Goal: Task Accomplishment & Management: Use online tool/utility

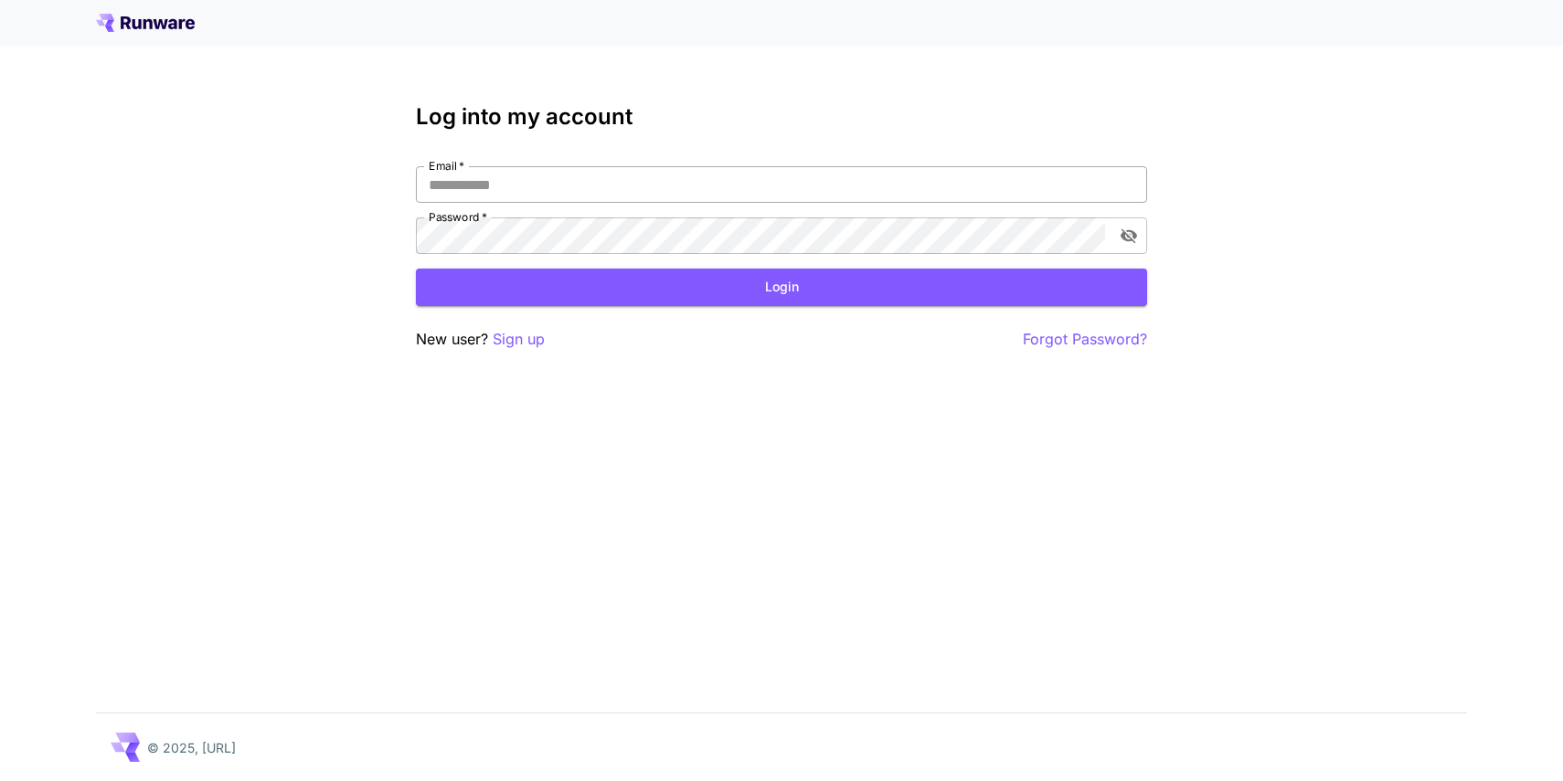
click at [780, 177] on input "Email   *" at bounding box center [781, 184] width 731 height 37
type input "**********"
click button "Login" at bounding box center [781, 287] width 731 height 37
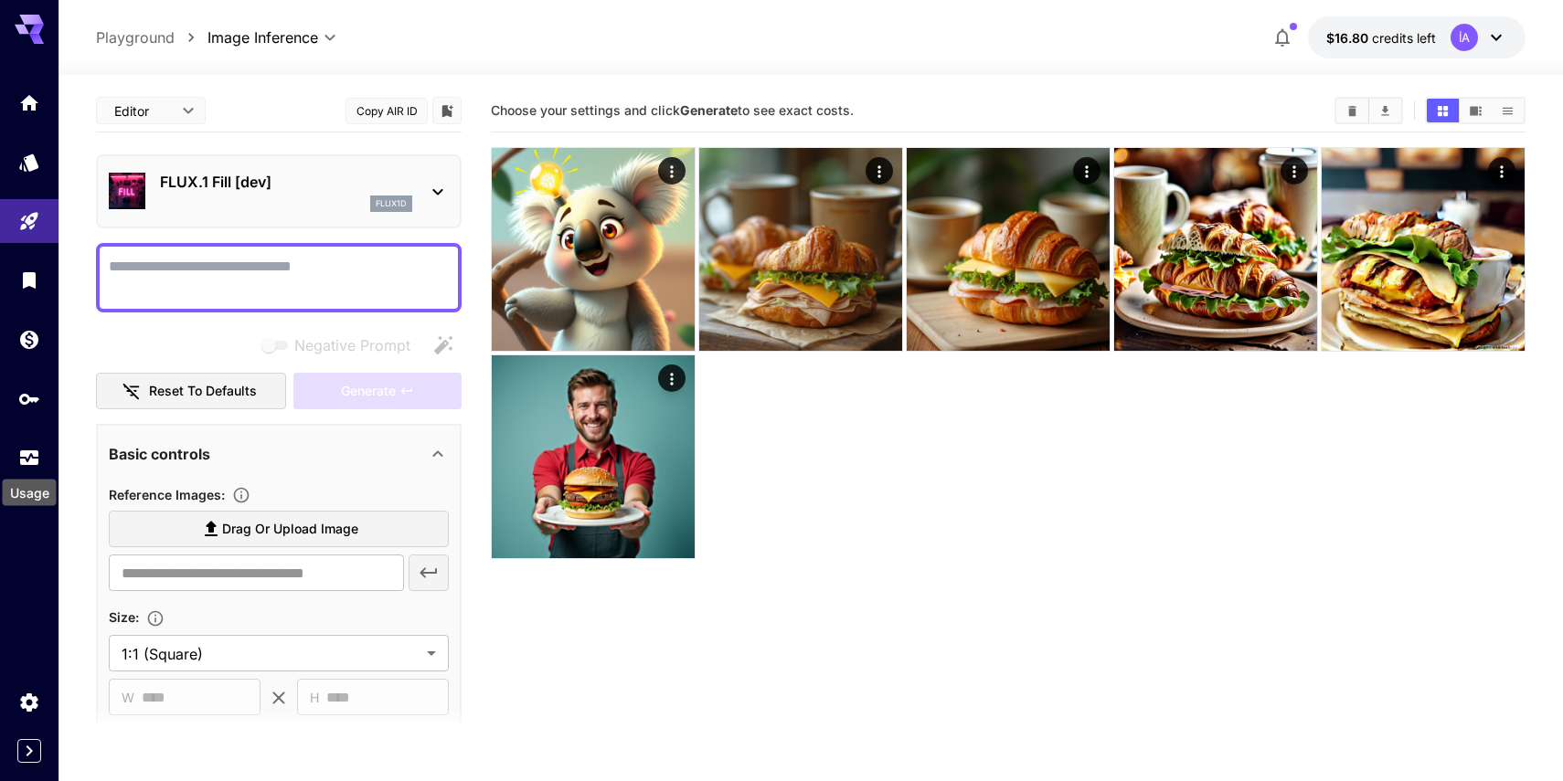
click at [25, 469] on div "Usage" at bounding box center [30, 487] width 58 height 41
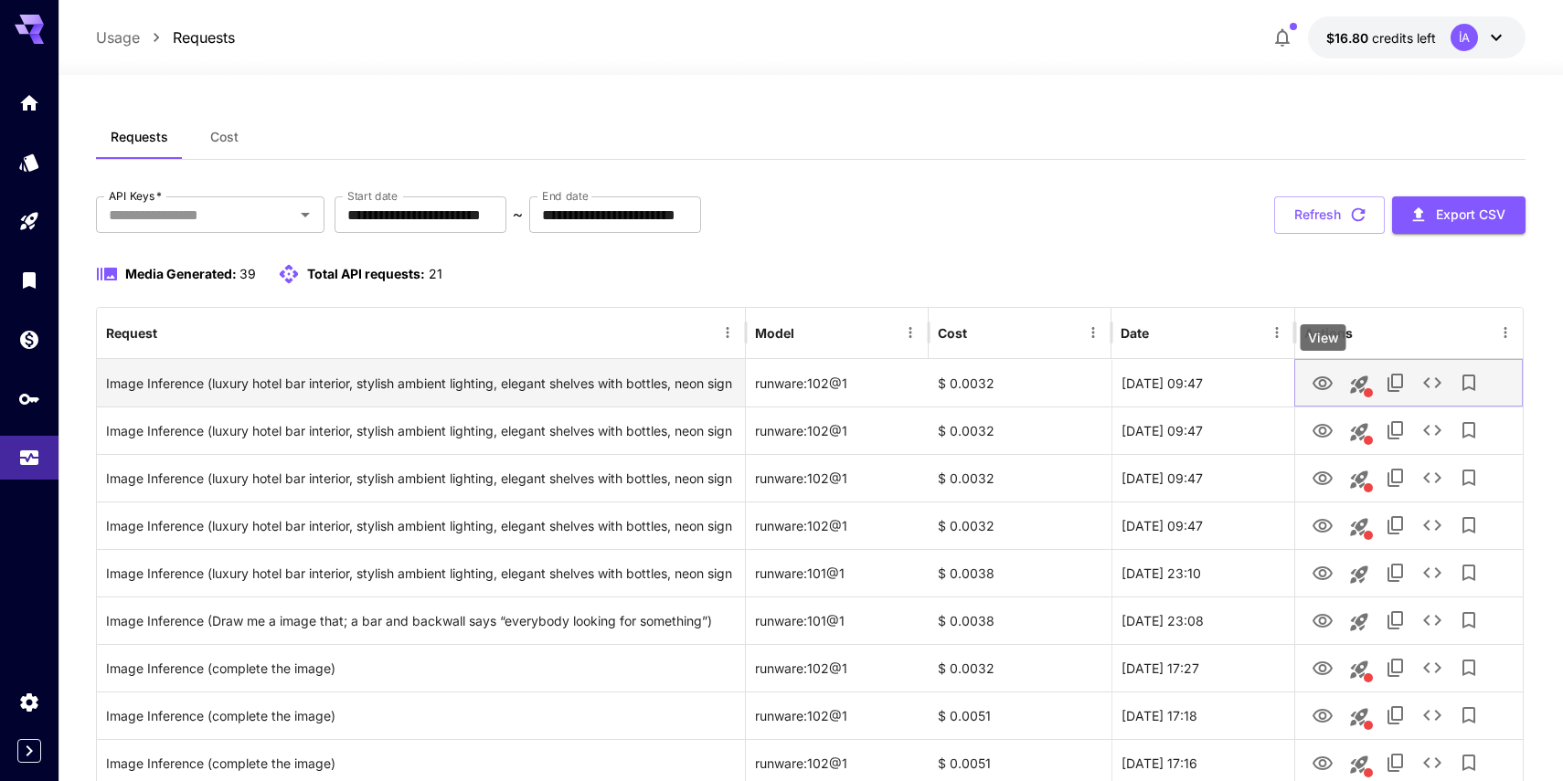
click at [1321, 390] on icon "View" at bounding box center [1322, 384] width 22 height 22
click at [1434, 388] on icon "See details" at bounding box center [1432, 383] width 22 height 22
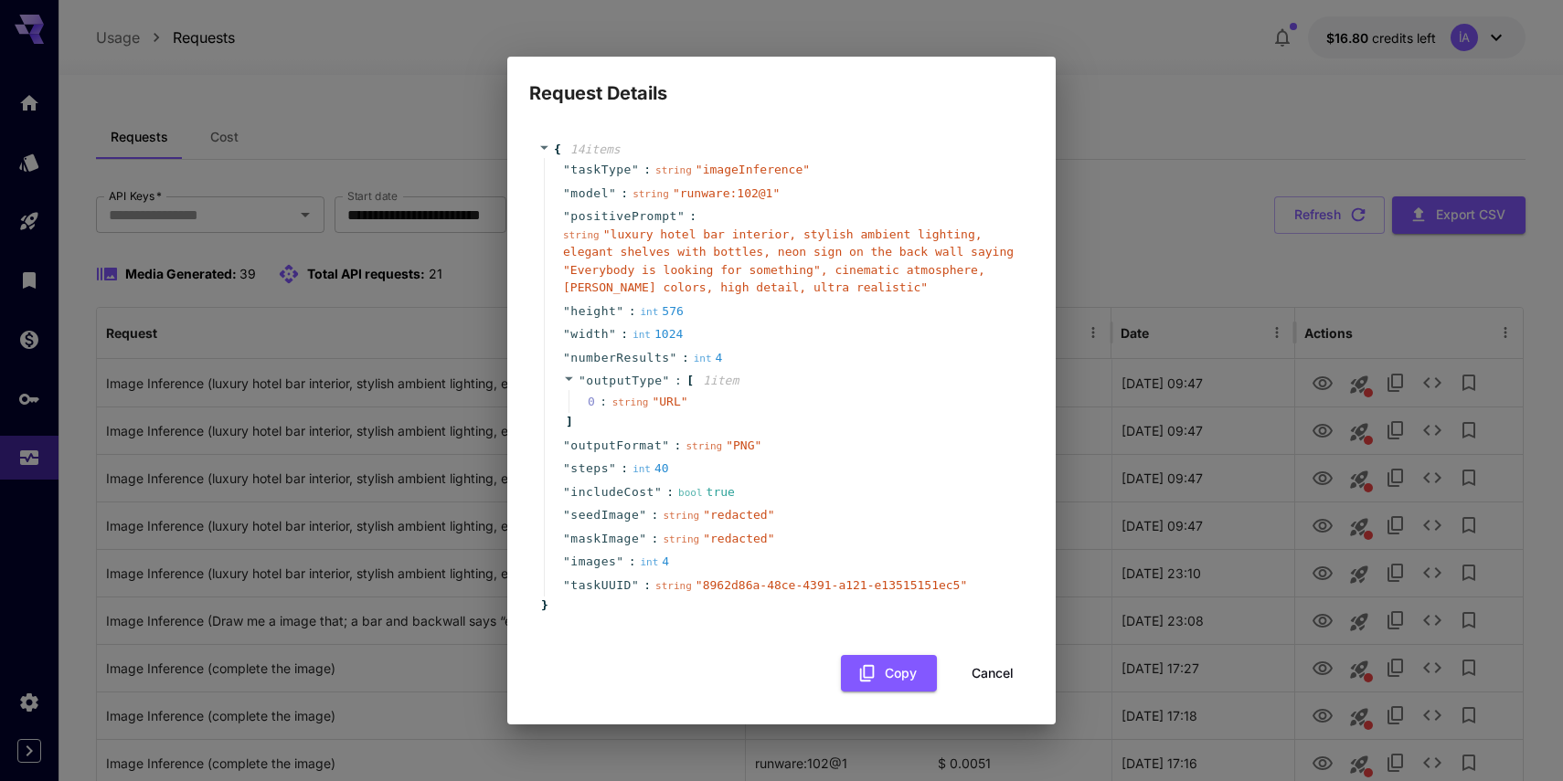
click at [832, 407] on div "0 : string " URL "" at bounding box center [793, 402] width 451 height 24
click at [887, 673] on button "Copy" at bounding box center [889, 673] width 96 height 37
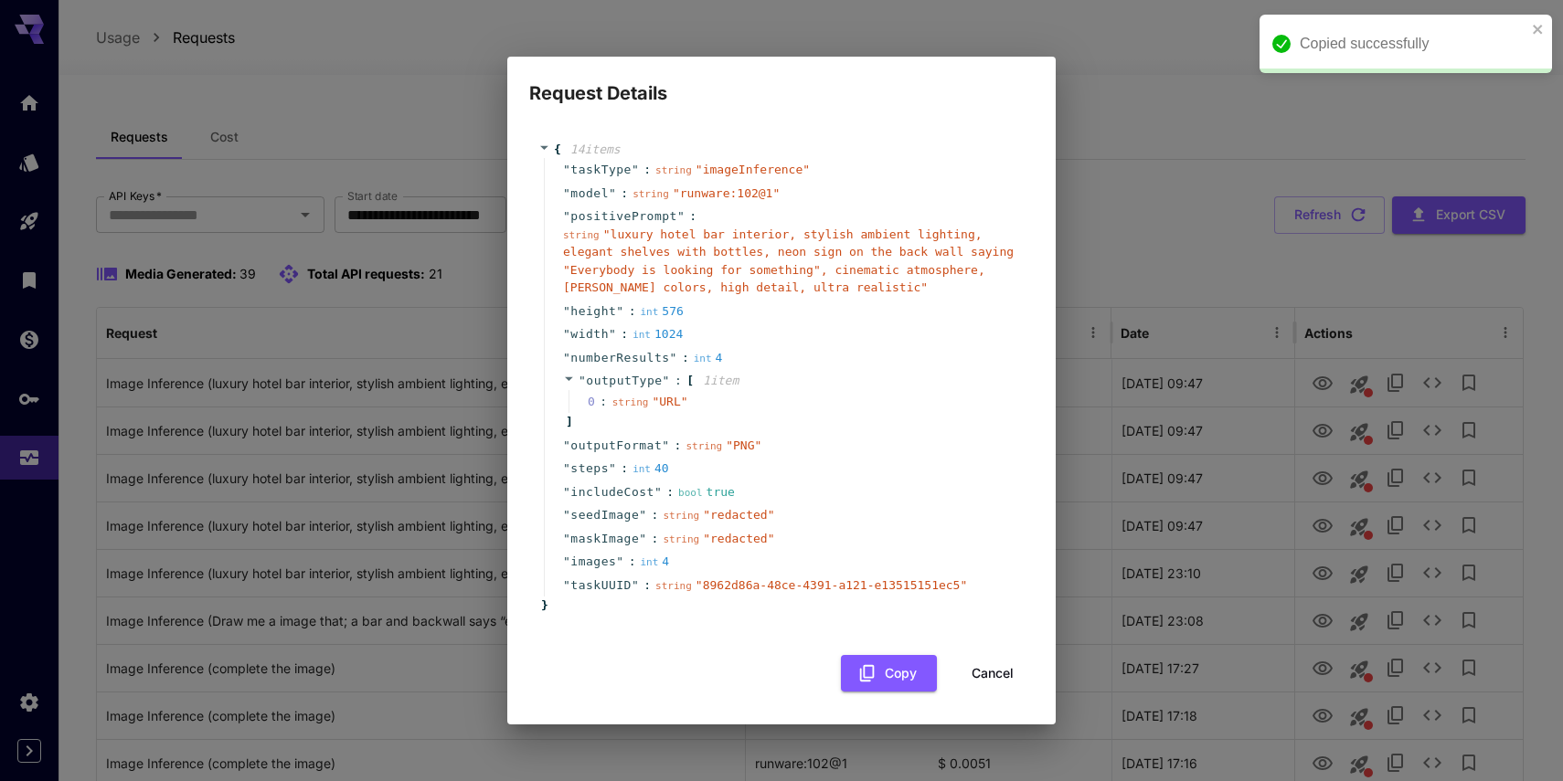
click at [997, 667] on button "Cancel" at bounding box center [992, 673] width 82 height 37
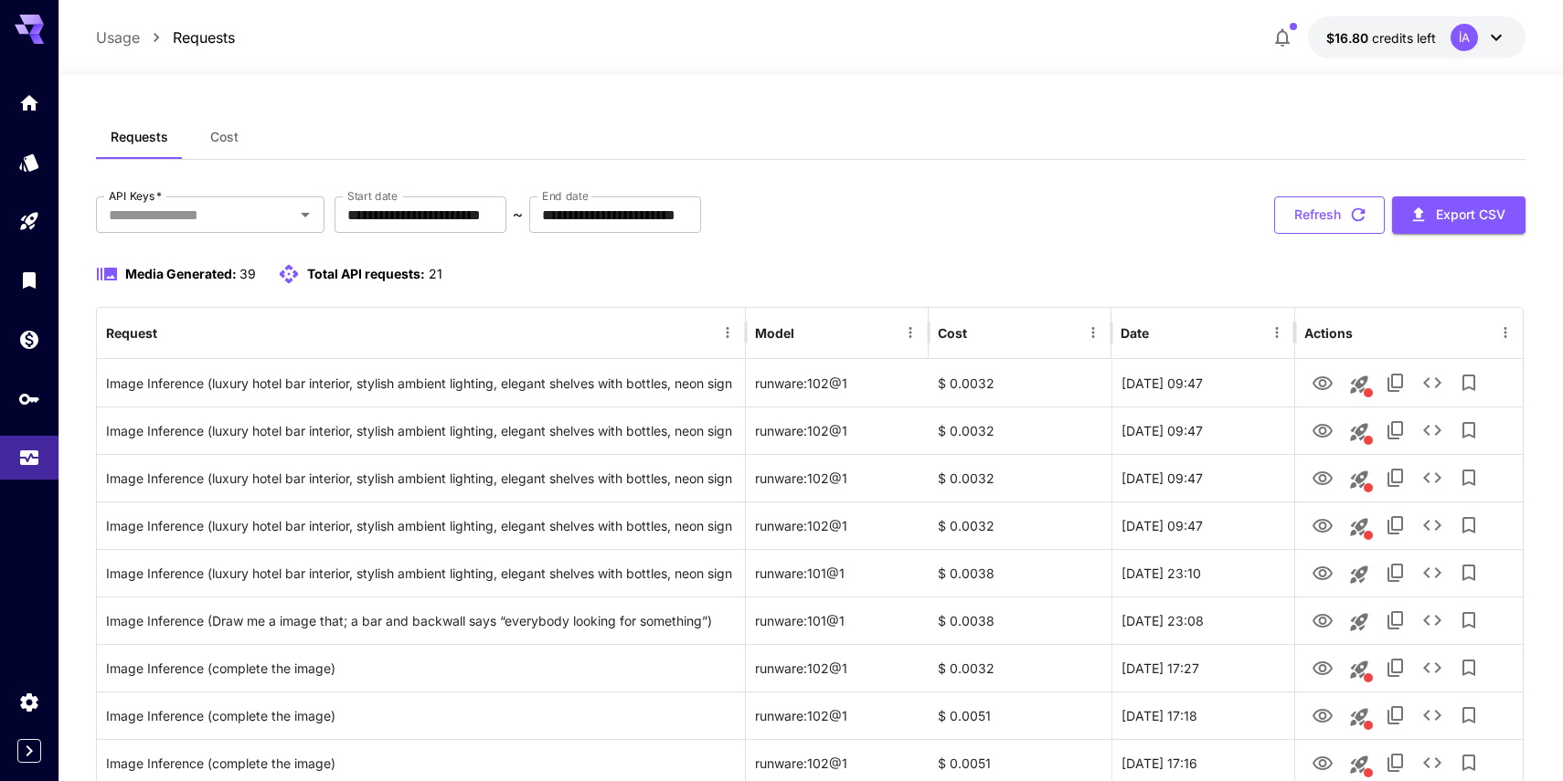
click at [1350, 218] on icon "button" at bounding box center [1358, 215] width 20 height 20
click at [1311, 218] on button "Refresh" at bounding box center [1329, 214] width 111 height 37
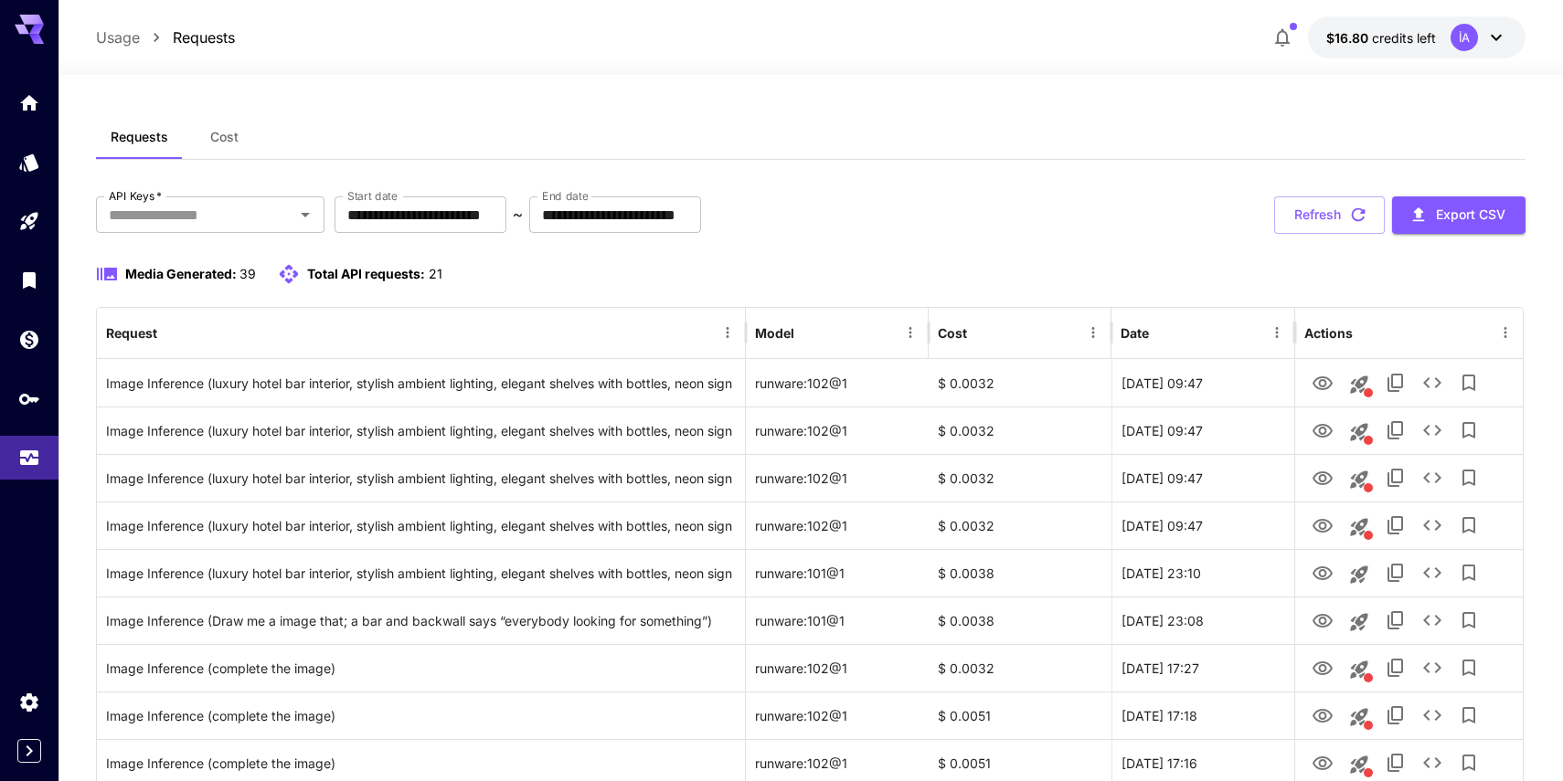
click at [1311, 218] on button "Refresh" at bounding box center [1329, 214] width 111 height 37
click at [1310, 221] on button "Refresh" at bounding box center [1329, 214] width 111 height 37
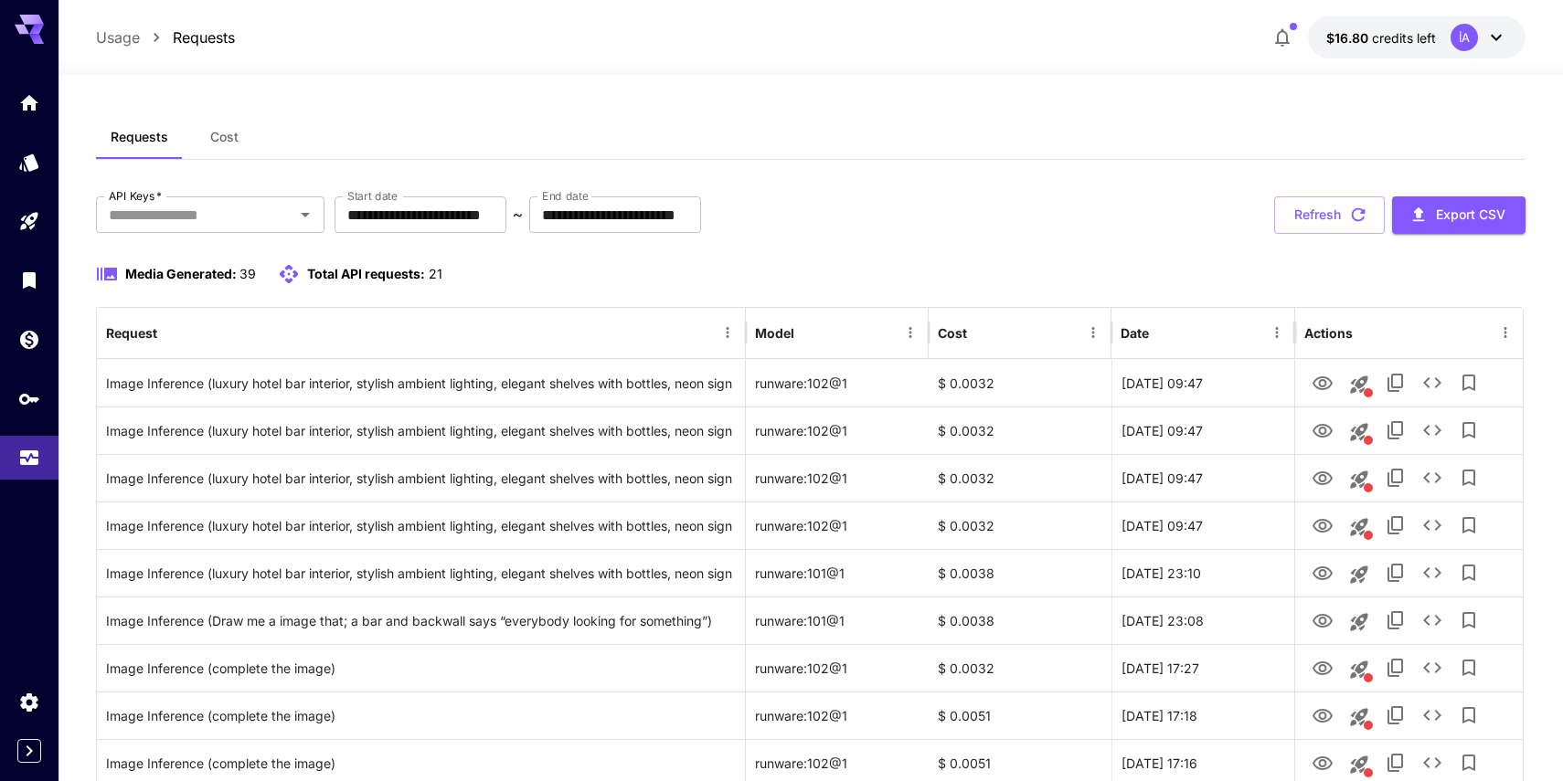
click at [1310, 221] on button "Refresh" at bounding box center [1329, 214] width 111 height 37
click at [1332, 215] on button "Refresh" at bounding box center [1329, 214] width 111 height 37
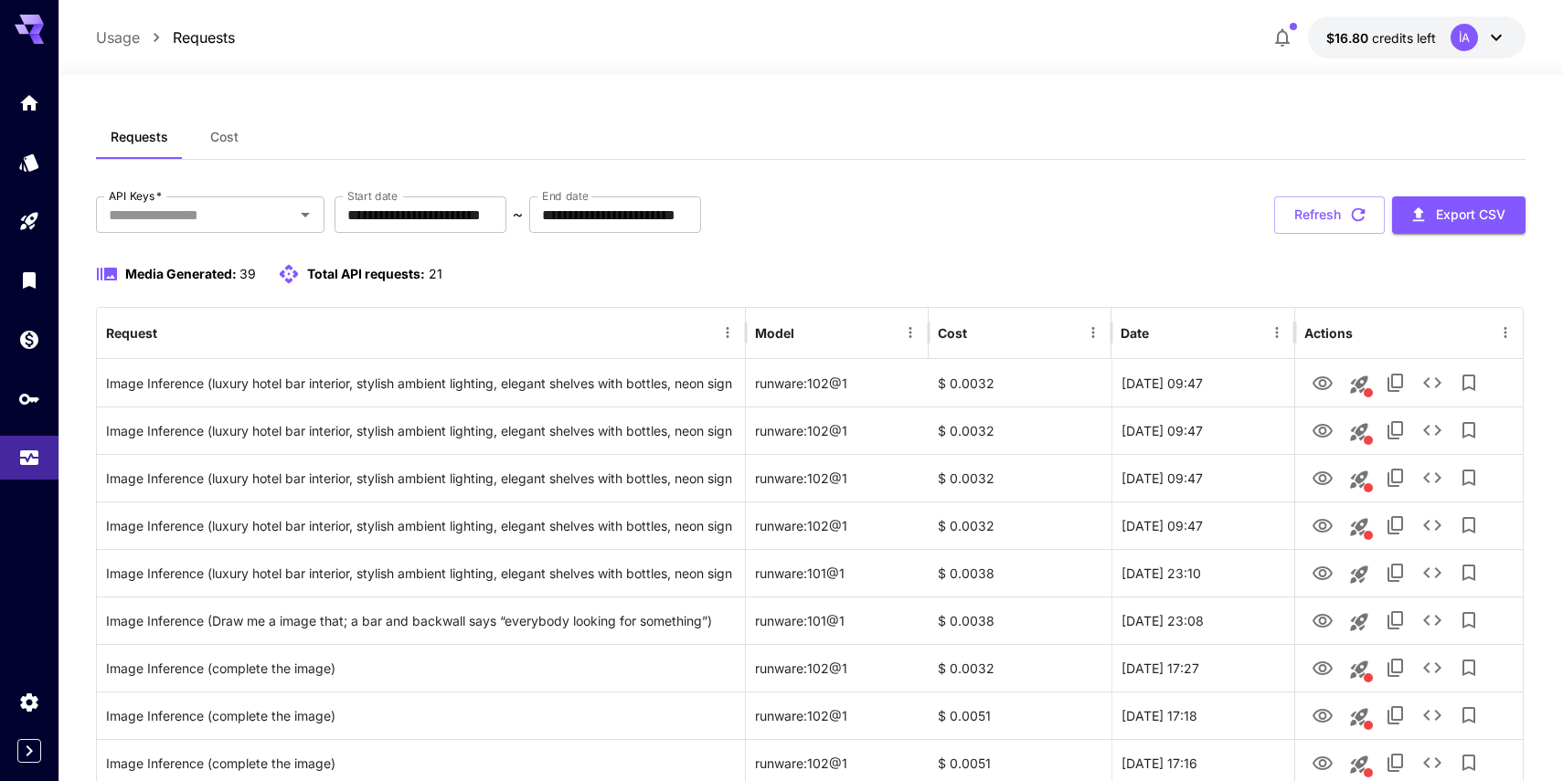
click at [1332, 215] on button "Refresh" at bounding box center [1329, 214] width 111 height 37
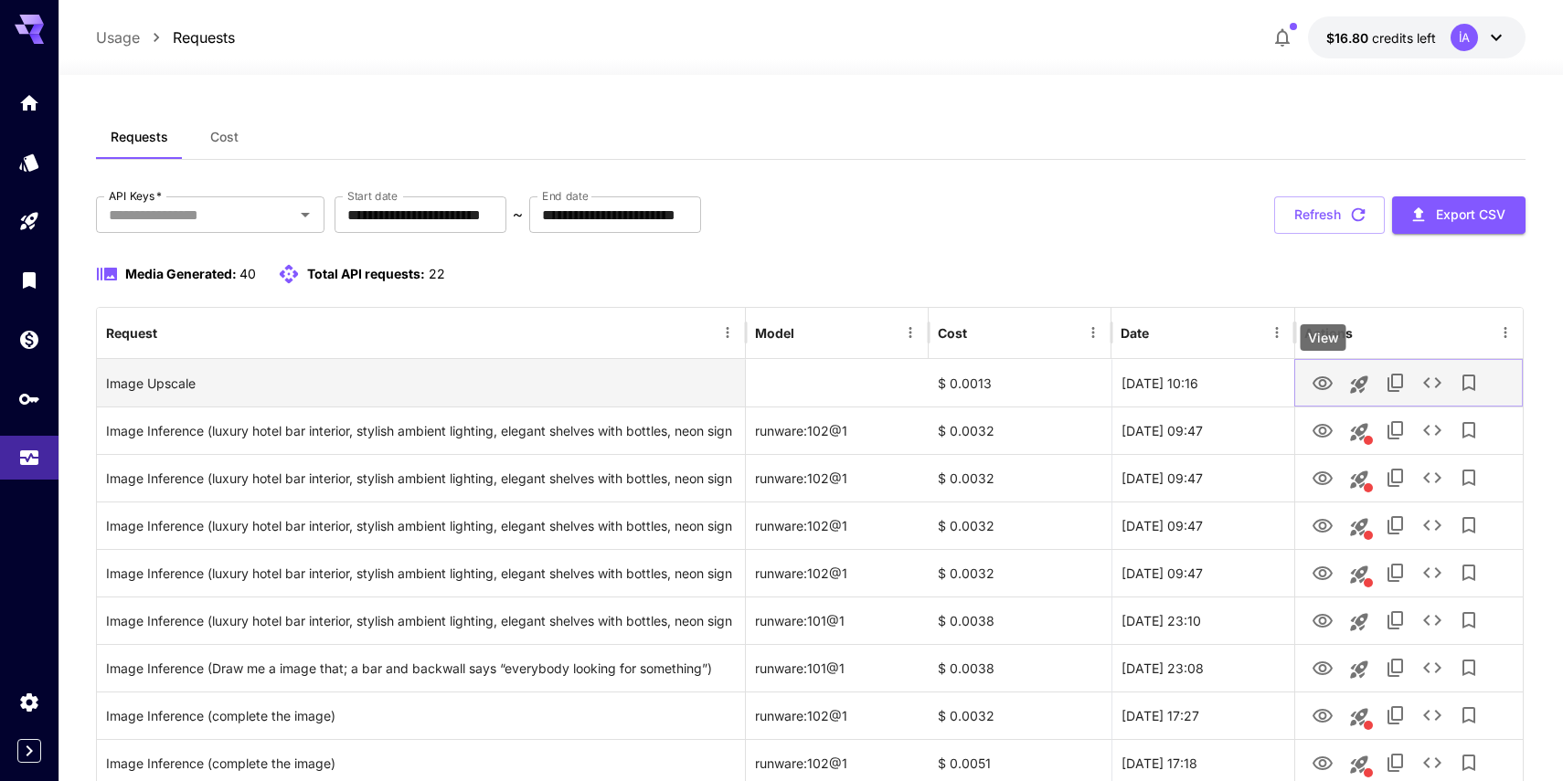
click at [1330, 384] on icon "View" at bounding box center [1322, 384] width 20 height 14
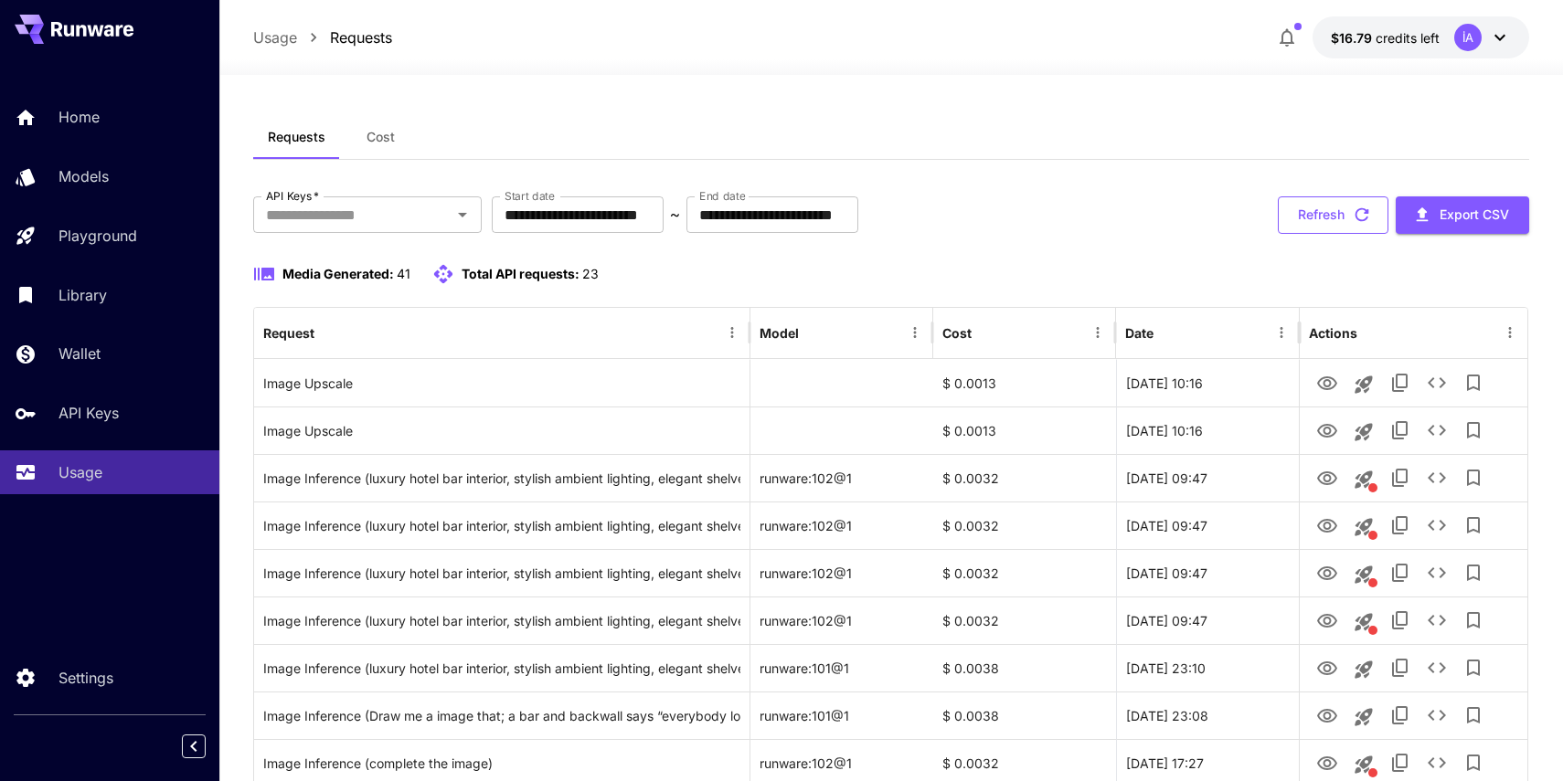
click at [1315, 207] on button "Refresh" at bounding box center [1333, 214] width 111 height 37
